Goal: Task Accomplishment & Management: Complete application form

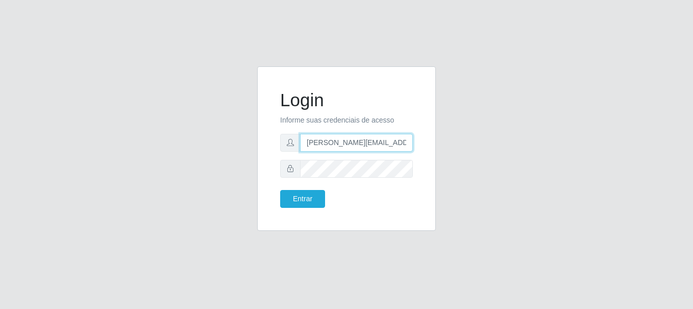
type input "[PERSON_NAME][EMAIL_ADDRESS][PERSON_NAME][DOMAIN_NAME]"
click at [302, 199] on button "Entrar" at bounding box center [302, 199] width 45 height 18
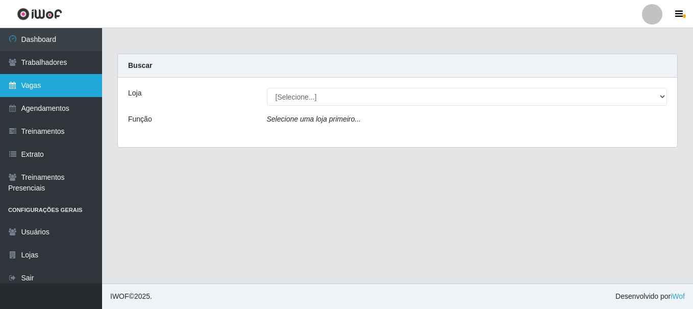
click at [51, 85] on link "Vagas" at bounding box center [51, 85] width 102 height 23
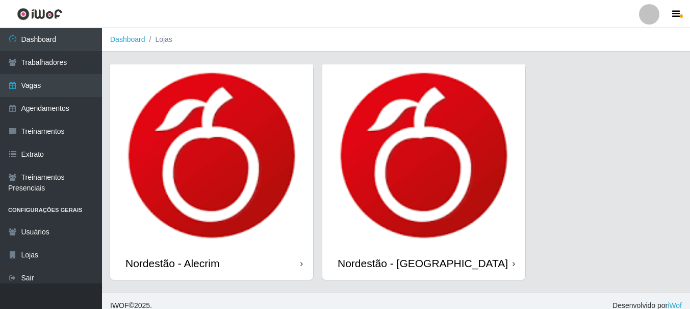
click at [175, 263] on div "Nordestão - Alecrim" at bounding box center [173, 263] width 94 height 13
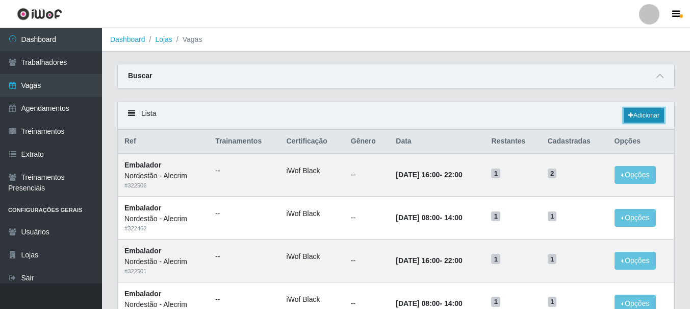
click at [643, 116] on link "Adicionar" at bounding box center [644, 115] width 40 height 14
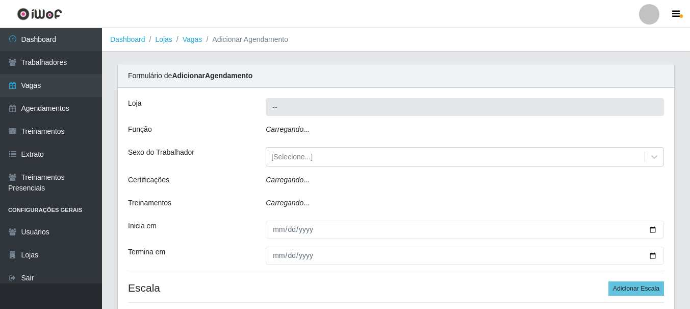
type input "Nordestão - Alecrim"
